Goal: Download file/media

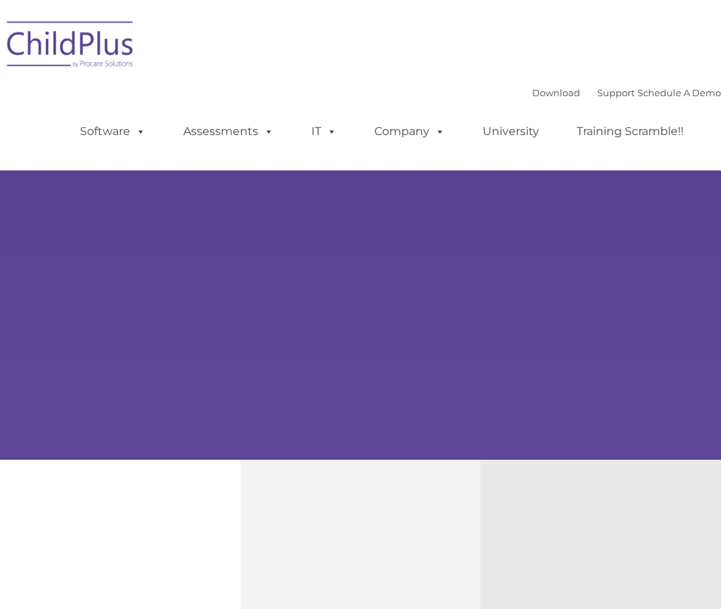
type input ""
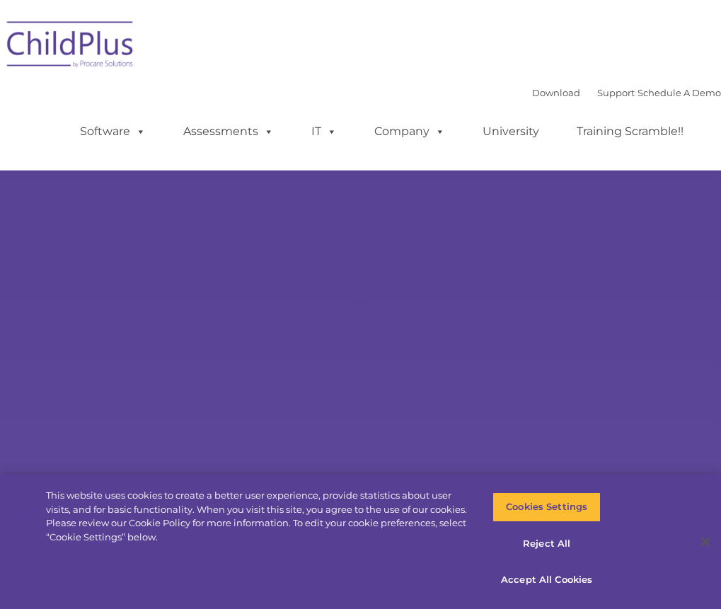
select select "MEDIUM"
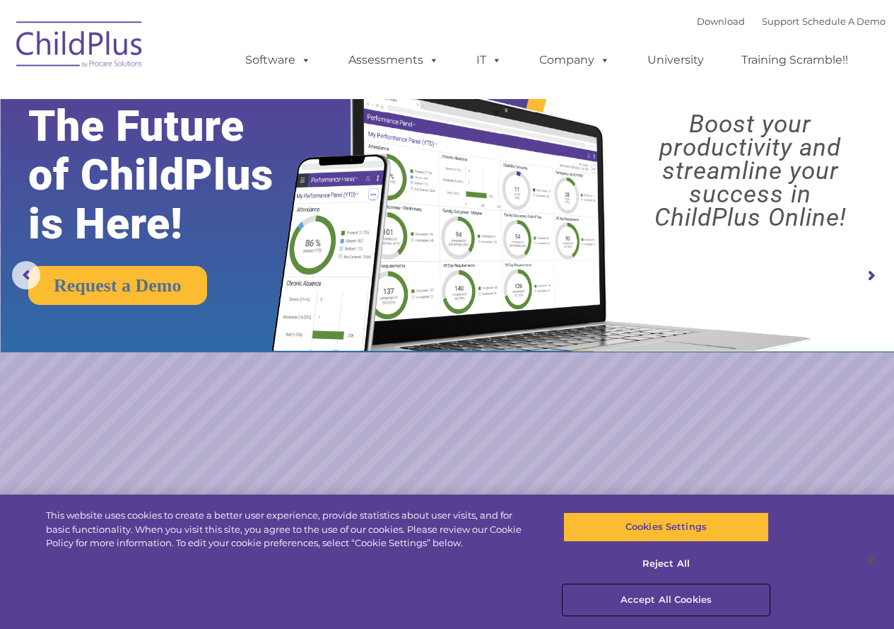
click at [664, 596] on button "Accept All Cookies" at bounding box center [667, 600] width 206 height 30
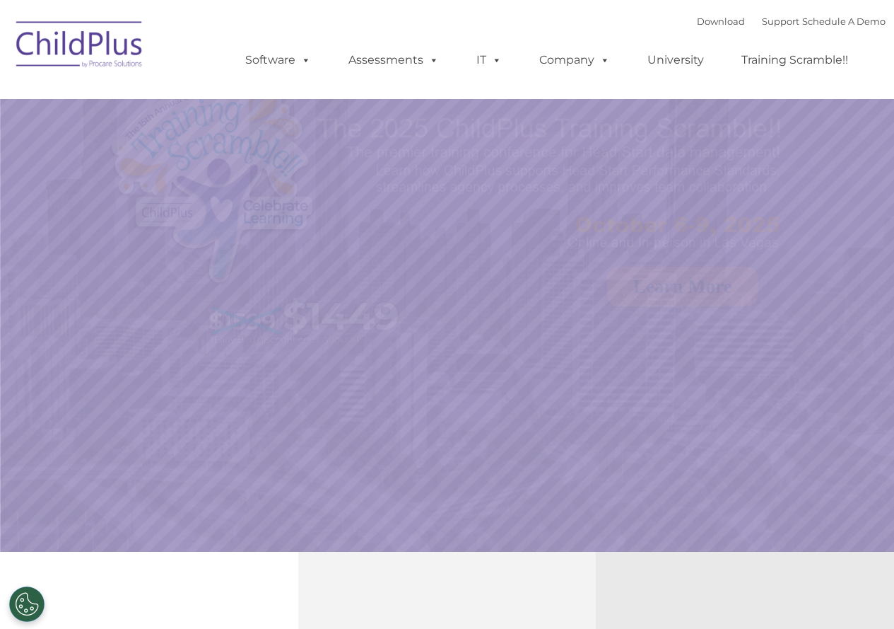
select select "MEDIUM"
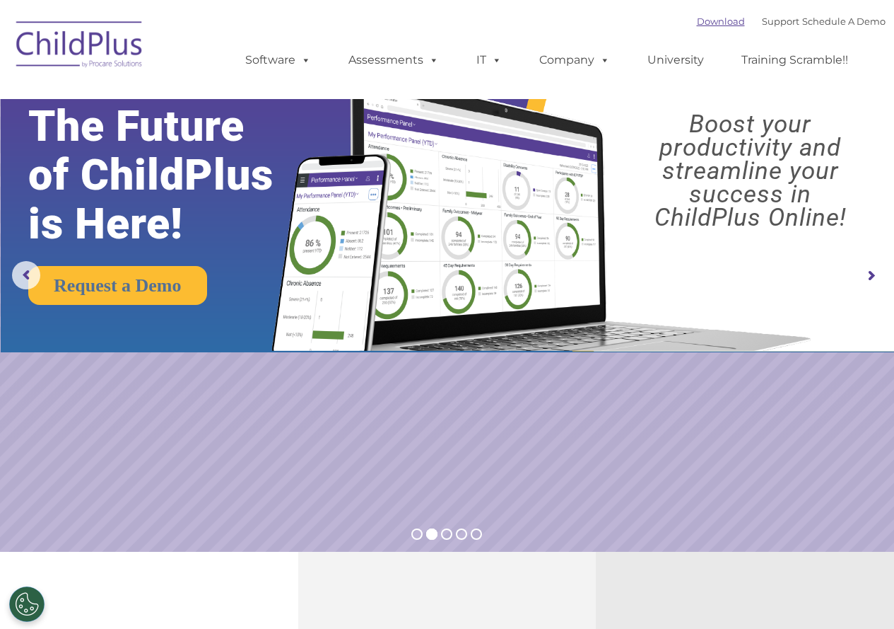
click at [699, 19] on link "Download" at bounding box center [721, 21] width 48 height 11
